Goal: Transaction & Acquisition: Purchase product/service

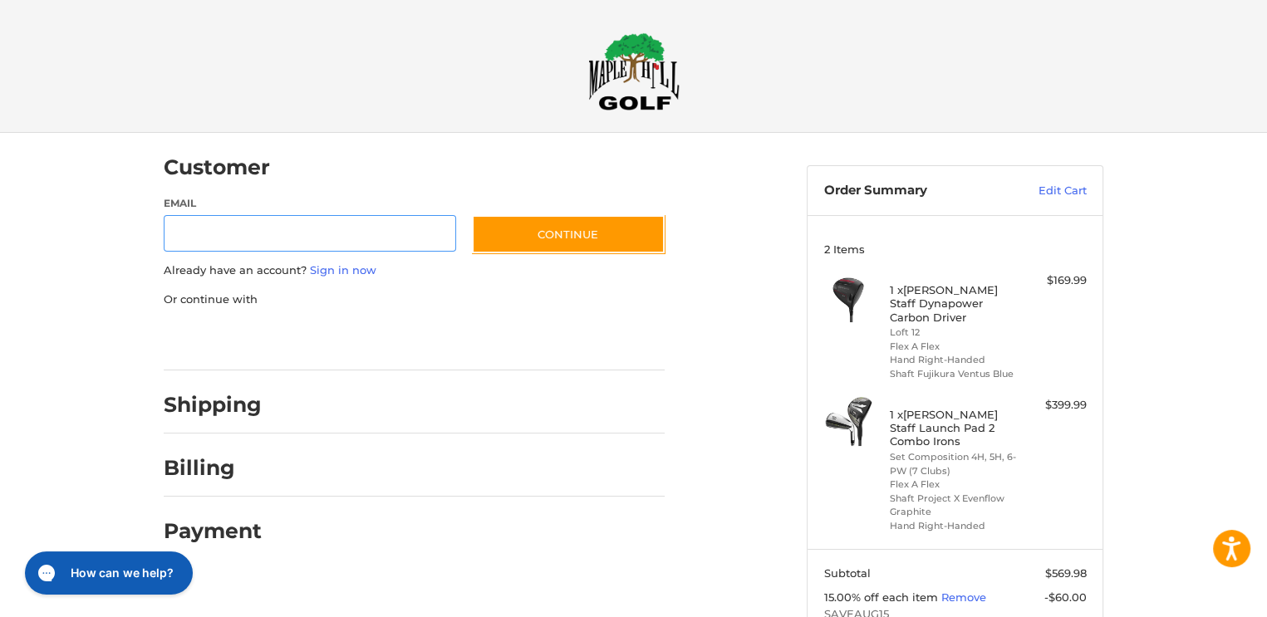
scroll to position [10, 0]
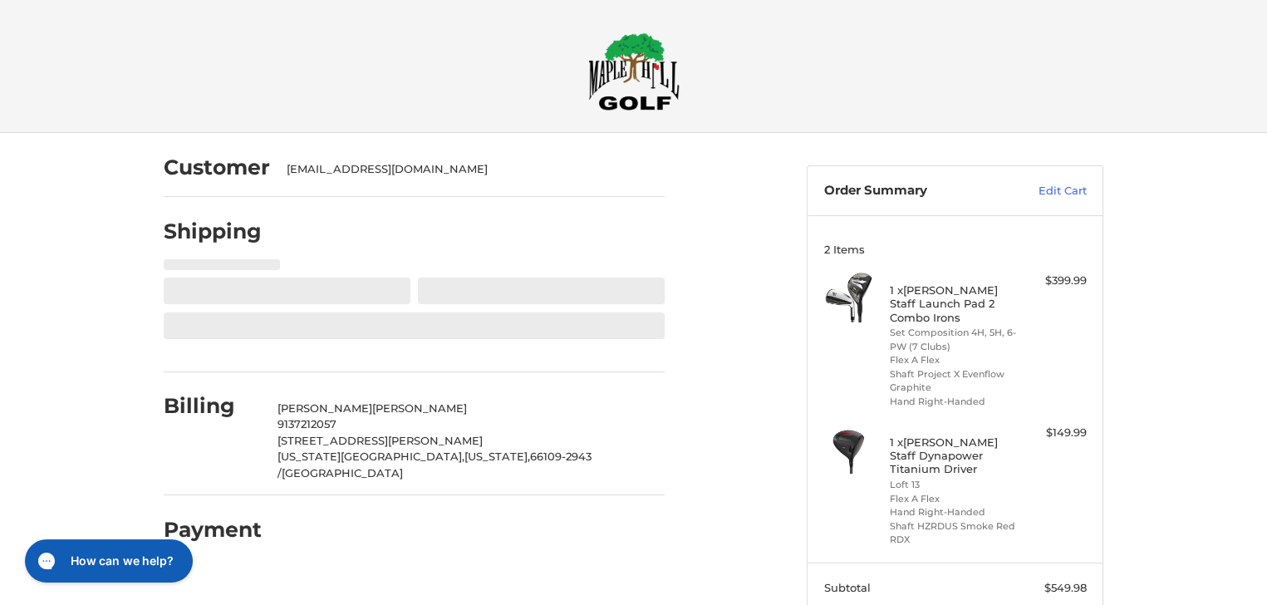
select select "**"
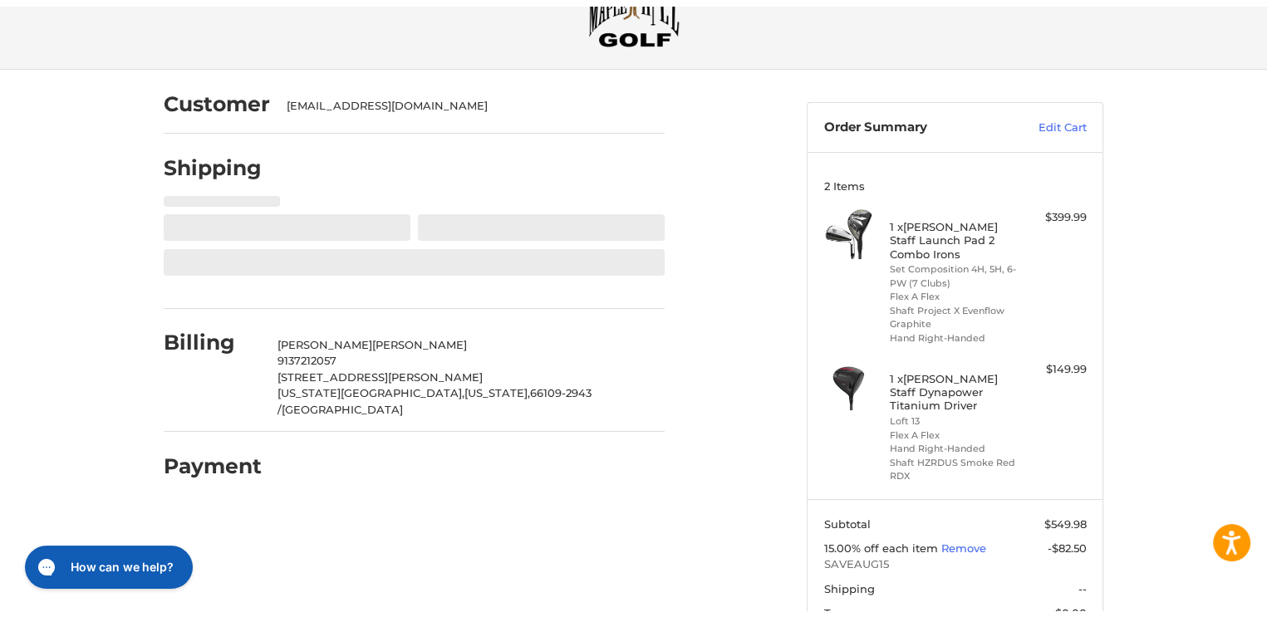
scroll to position [73, 0]
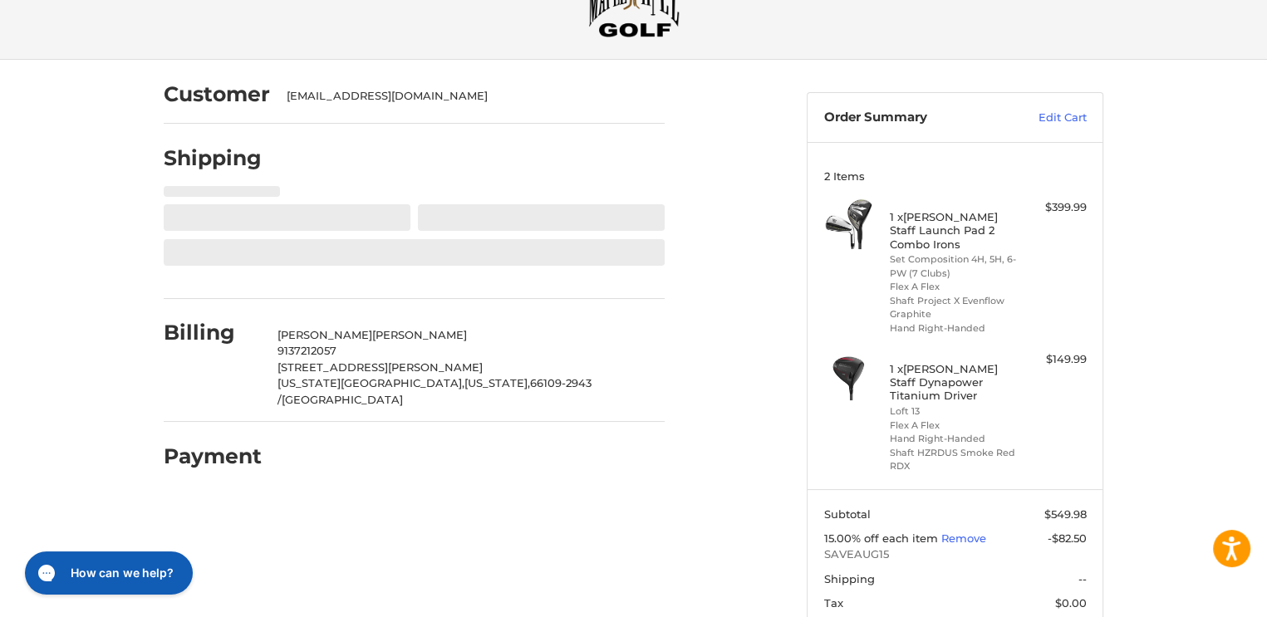
select select "**"
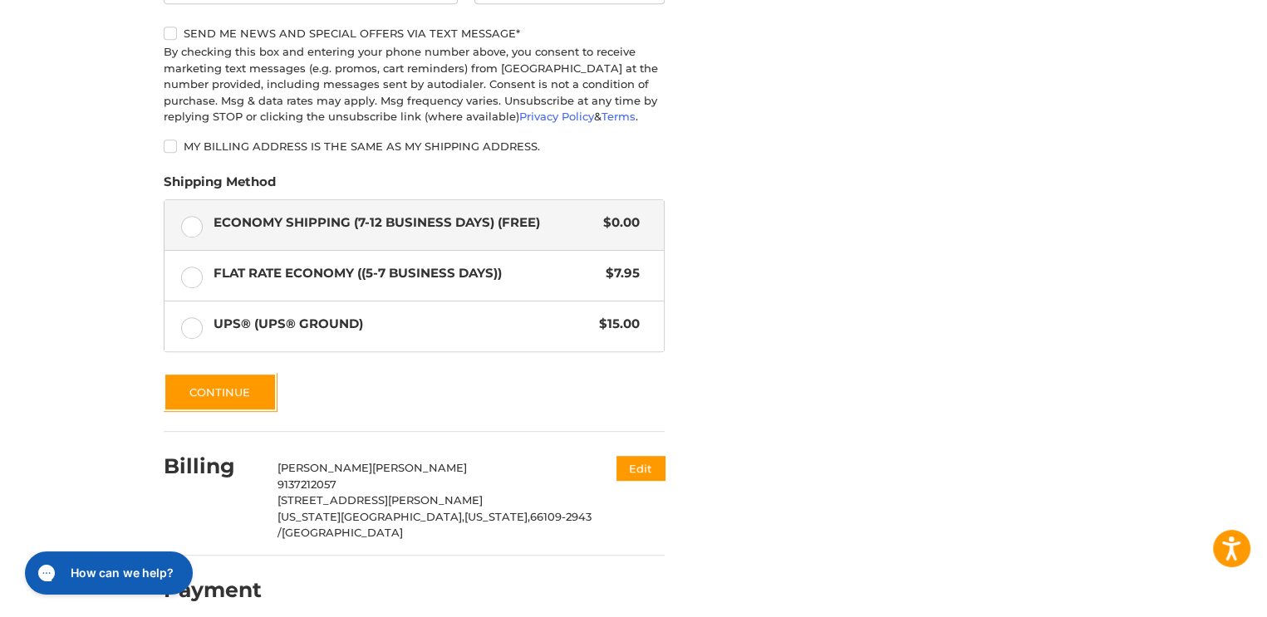
scroll to position [792, 0]
click at [229, 380] on button "Continue" at bounding box center [220, 391] width 113 height 38
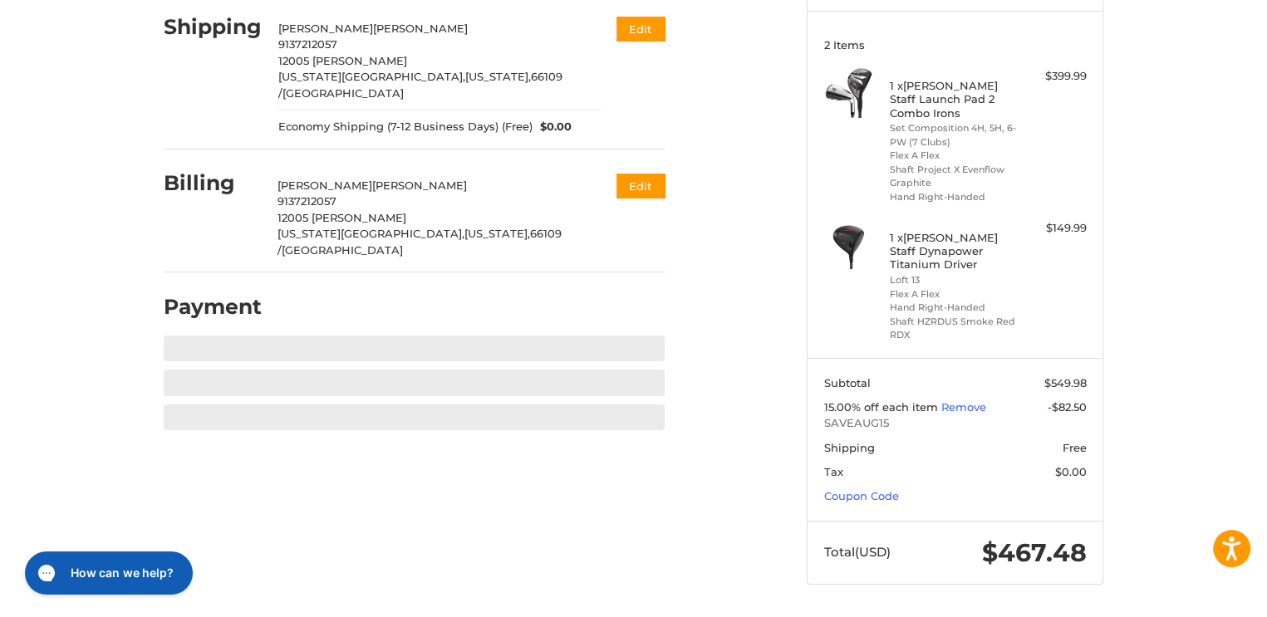
scroll to position [189, 0]
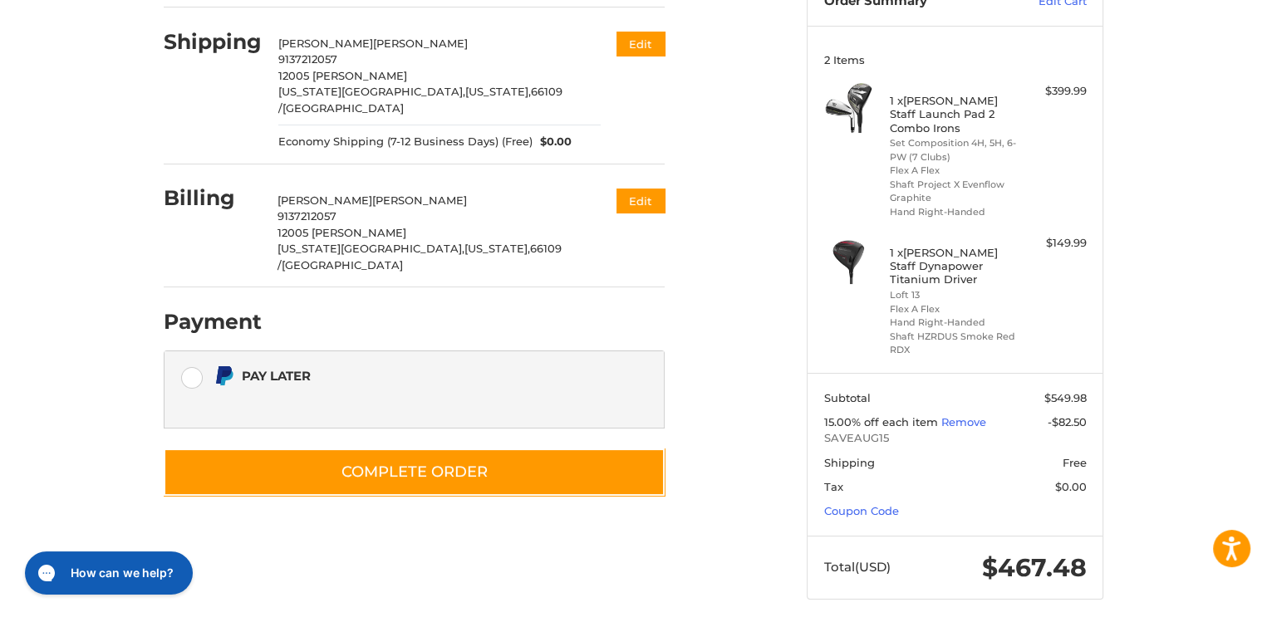
click at [407, 362] on div "Pay Later" at bounding box center [401, 375] width 318 height 27
click at [193, 351] on label "Pay Later" at bounding box center [413, 389] width 499 height 76
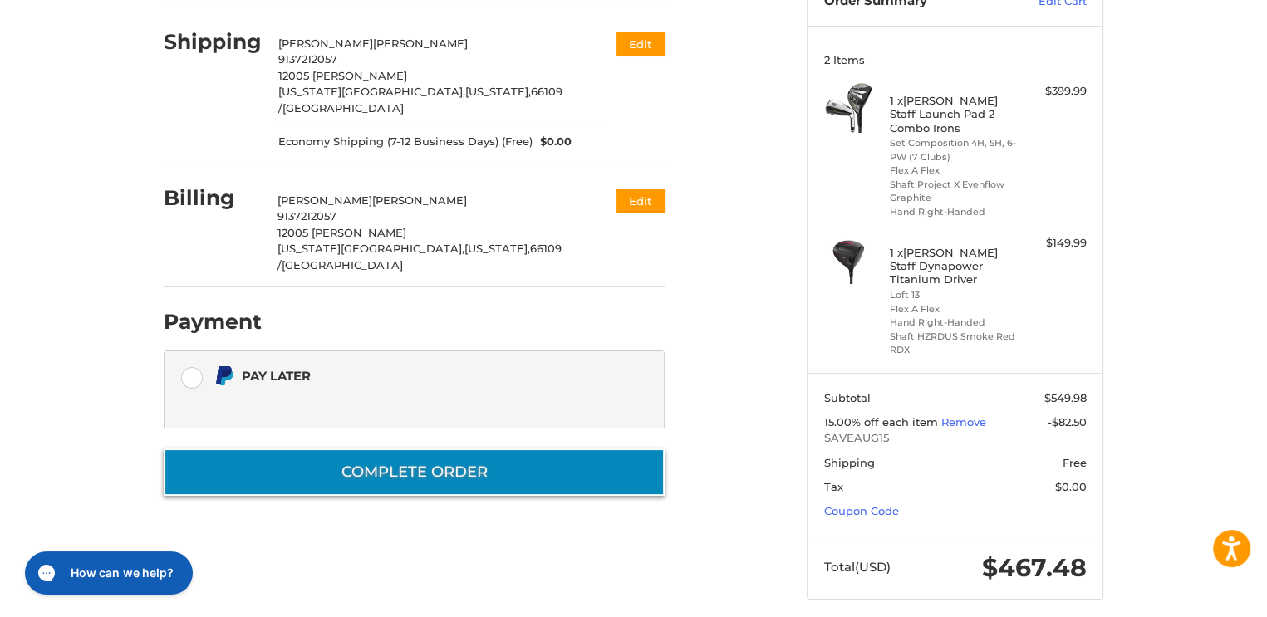
click at [408, 449] on button "Complete order" at bounding box center [414, 472] width 501 height 47
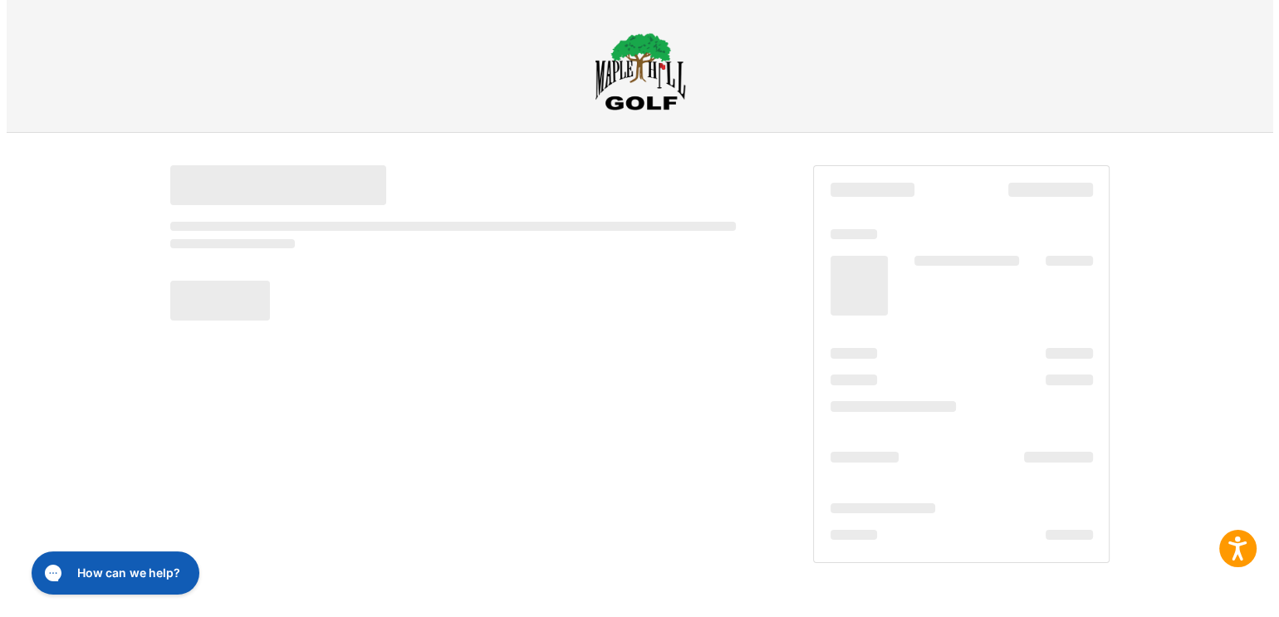
scroll to position [0, 0]
